Goal: Task Accomplishment & Management: Complete application form

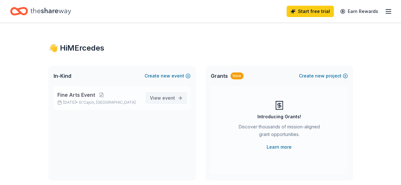
click at [168, 92] on link "View event" at bounding box center [166, 97] width 41 height 11
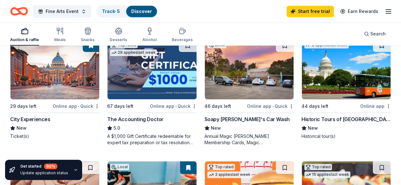
scroll to position [200, 0]
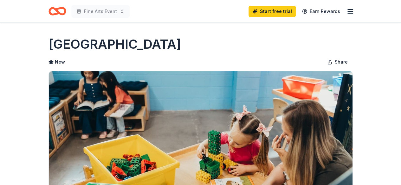
drag, startPoint x: 0, startPoint y: 0, endPoint x: 248, endPoint y: 118, distance: 275.1
click at [248, 118] on img at bounding box center [200, 131] width 303 height 121
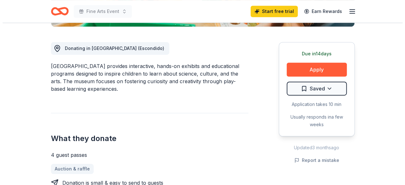
scroll to position [166, 0]
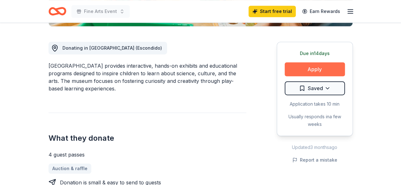
click at [307, 63] on button "Apply" at bounding box center [314, 69] width 60 height 14
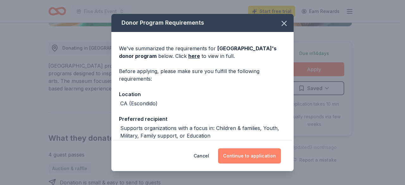
click at [258, 157] on button "Continue to application" at bounding box center [249, 156] width 63 height 15
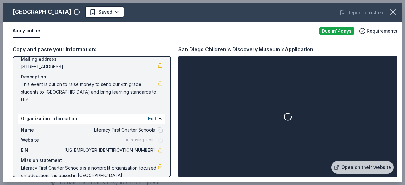
scroll to position [60, 0]
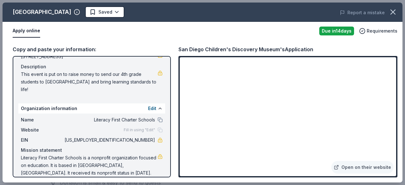
drag, startPoint x: 124, startPoint y: 12, endPoint x: 18, endPoint y: 17, distance: 105.9
click at [18, 17] on div "[GEOGRAPHIC_DATA] Saved" at bounding box center [123, 11] width 240 height 11
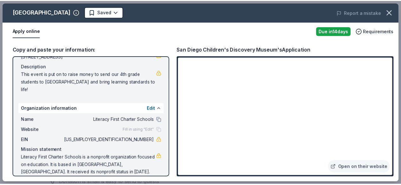
scroll to position [0, 0]
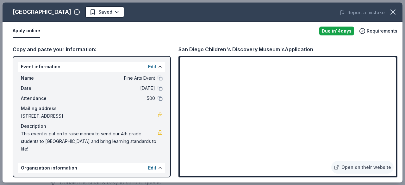
click at [400, 8] on div "Report a mistake" at bounding box center [325, 13] width 155 height 18
click at [392, 11] on icon "button" at bounding box center [393, 12] width 4 height 4
